Goal: Find contact information: Find contact information

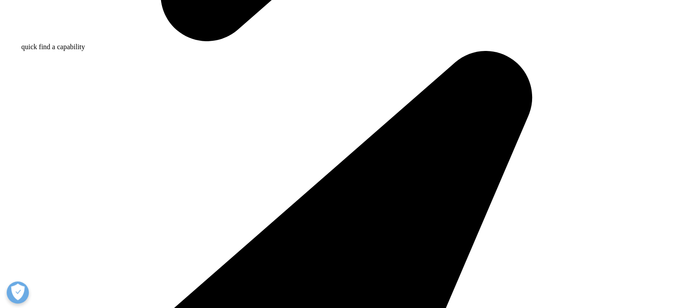
scroll to position [798, 0]
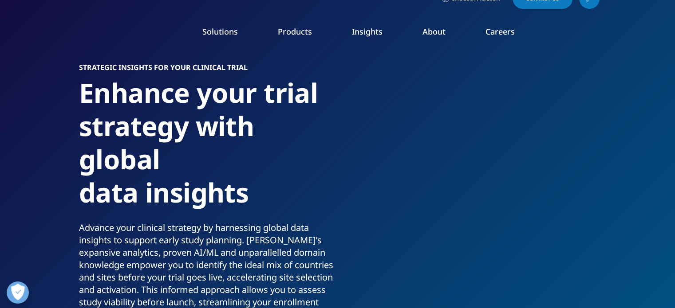
scroll to position [0, 0]
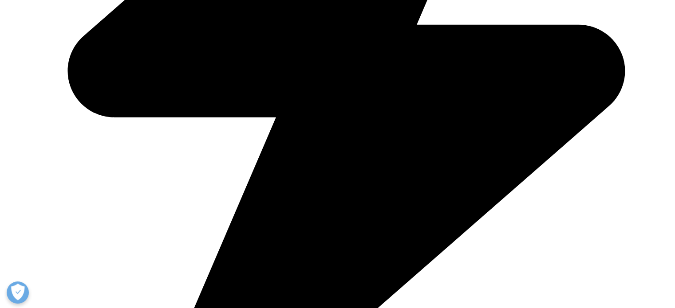
scroll to position [399, 0]
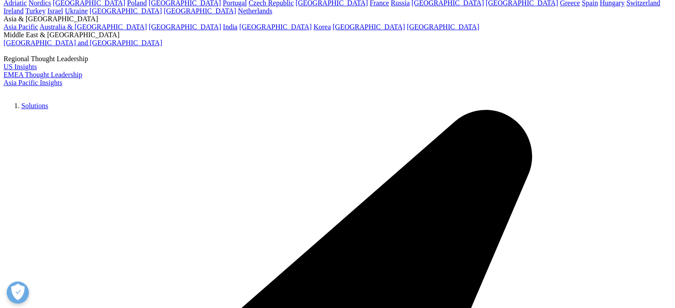
scroll to position [133, 0]
